Goal: Task Accomplishment & Management: Use online tool/utility

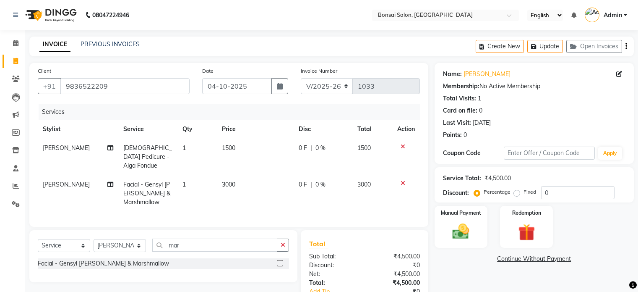
select select "6719"
select select "service"
click at [111, 243] on select "Select Stylist [PERSON_NAME] [PERSON_NAME] [PERSON_NAME] [PERSON_NAME]" at bounding box center [120, 245] width 52 height 13
select select "87757"
click at [94, 239] on select "Select Stylist [PERSON_NAME] [PERSON_NAME] [PERSON_NAME] [PERSON_NAME]" at bounding box center [120, 245] width 52 height 13
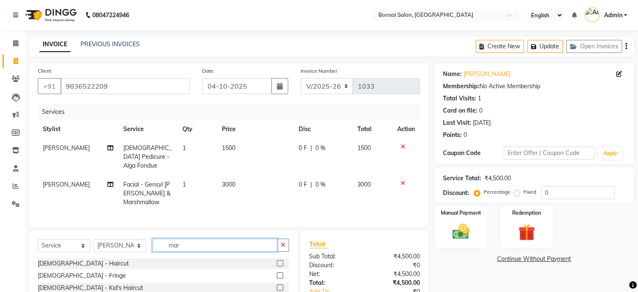
drag, startPoint x: 194, startPoint y: 246, endPoint x: 144, endPoint y: 244, distance: 50.8
click at [144, 244] on div "Select Service Product Membership Package Voucher Prepaid Gift Card Select Styl…" at bounding box center [163, 248] width 251 height 20
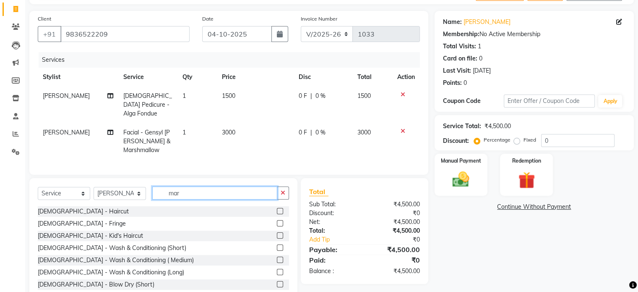
scroll to position [72, 0]
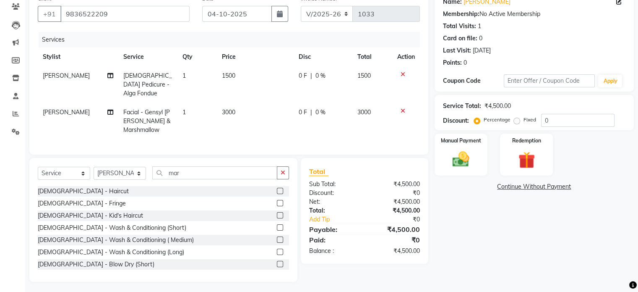
click at [270, 226] on div "[DEMOGRAPHIC_DATA] - Wash & Conditioning (Short)" at bounding box center [163, 227] width 251 height 10
click at [277, 226] on label at bounding box center [280, 227] width 6 height 6
click at [277, 226] on input "checkbox" at bounding box center [279, 227] width 5 height 5
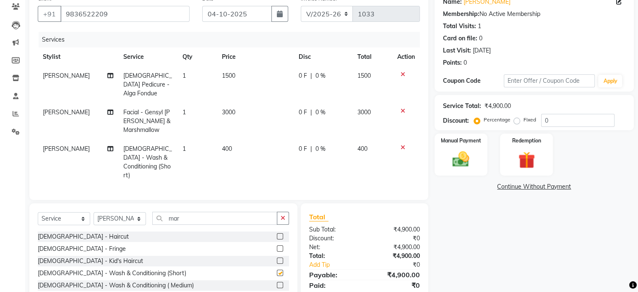
checkbox input "false"
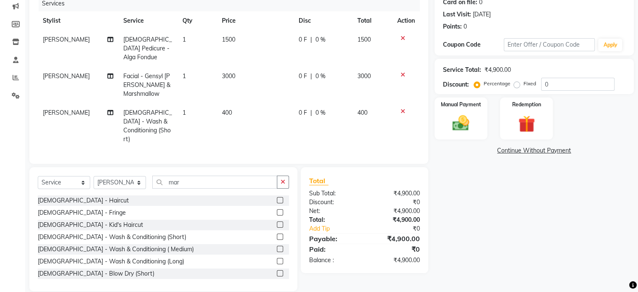
scroll to position [109, 0]
click at [458, 117] on img at bounding box center [461, 122] width 28 height 20
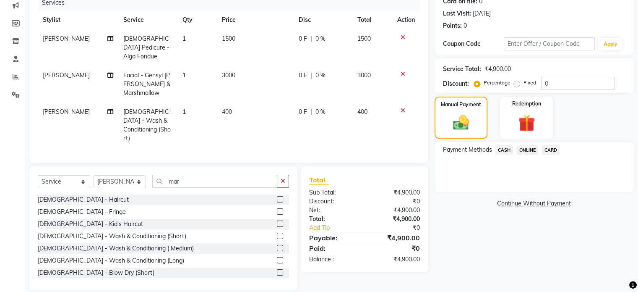
click at [526, 204] on link "Continue Without Payment" at bounding box center [535, 203] width 196 height 9
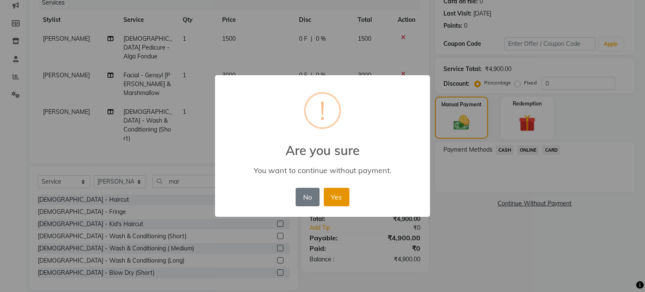
click at [338, 199] on button "Yes" at bounding box center [337, 197] width 26 height 18
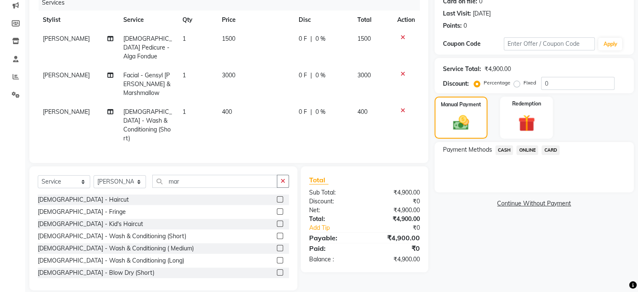
click at [522, 206] on link "Continue Without Payment" at bounding box center [535, 203] width 196 height 9
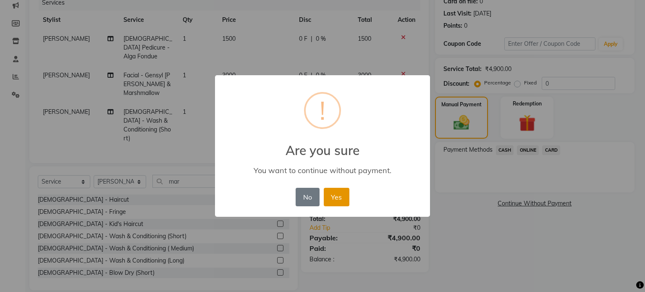
click at [331, 195] on button "Yes" at bounding box center [337, 197] width 26 height 18
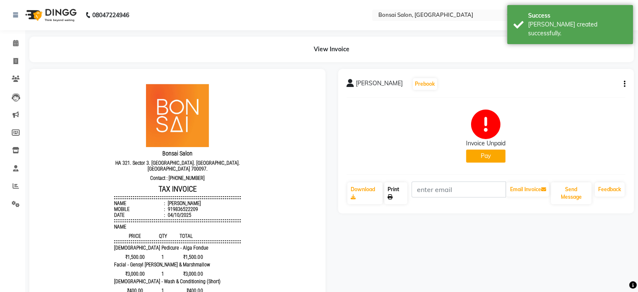
click at [403, 199] on link "Print" at bounding box center [395, 193] width 23 height 22
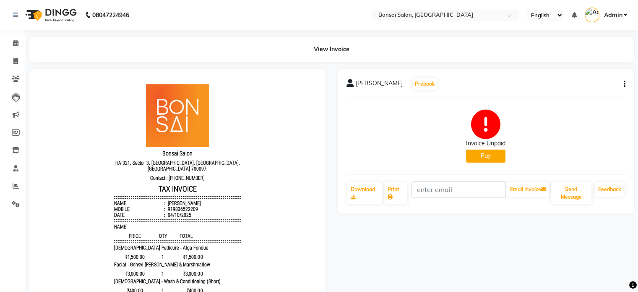
click at [479, 156] on button "Pay" at bounding box center [485, 155] width 39 height 13
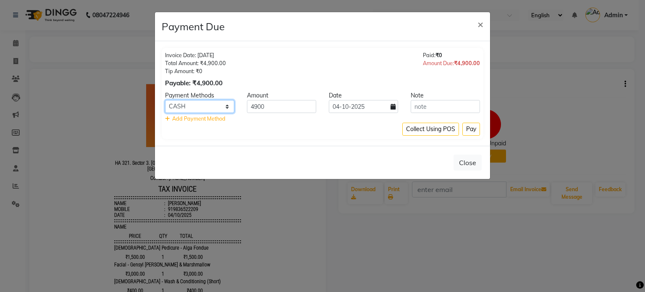
click at [188, 105] on select "CASH ONLINE CARD" at bounding box center [199, 106] width 69 height 13
select select "2"
click at [165, 100] on select "CASH ONLINE CARD" at bounding box center [199, 106] width 69 height 13
click at [465, 126] on button "Pay" at bounding box center [471, 129] width 18 height 13
